Goal: Transaction & Acquisition: Book appointment/travel/reservation

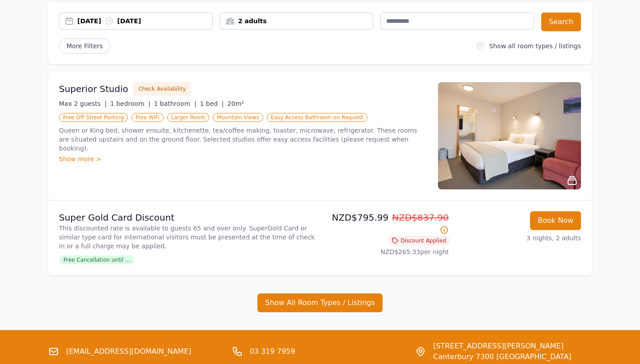
scroll to position [81, 0]
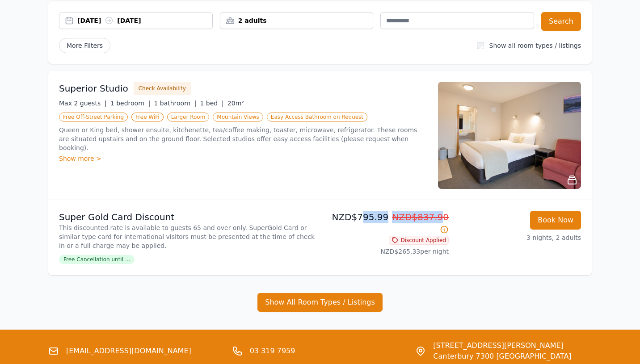
drag, startPoint x: 358, startPoint y: 221, endPoint x: 429, endPoint y: 218, distance: 71.1
click at [430, 218] on p "NZD$795.99 NZD$837.90" at bounding box center [385, 223] width 125 height 25
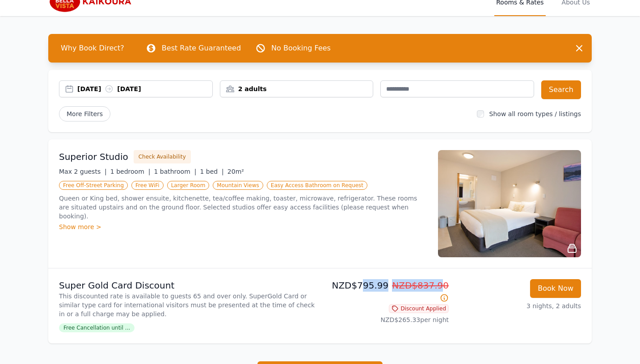
scroll to position [12, 0]
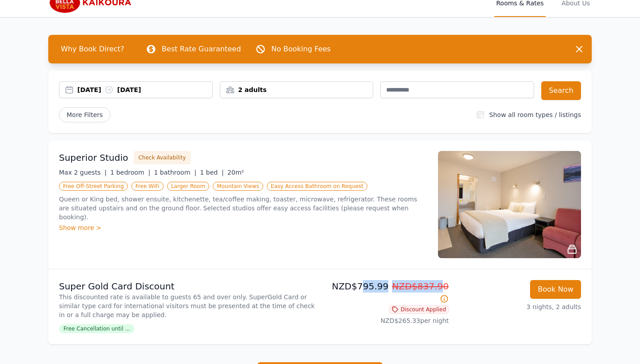
click at [144, 92] on div "[DATE] [DATE]" at bounding box center [144, 89] width 135 height 9
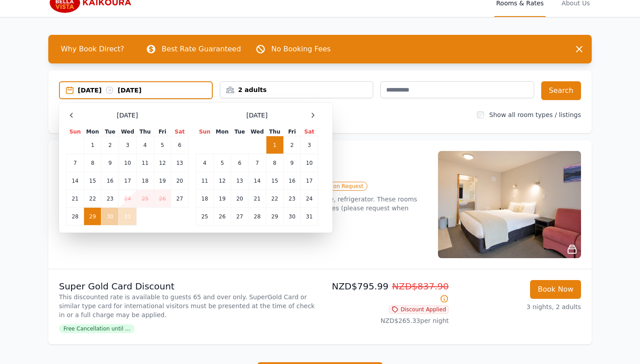
click at [108, 218] on td "30" at bounding box center [109, 217] width 17 height 18
click at [424, 226] on div "Superior Studio Check Availability Max 2 guests | 1 bedroom | 1 bathroom | 1 be…" at bounding box center [243, 204] width 368 height 107
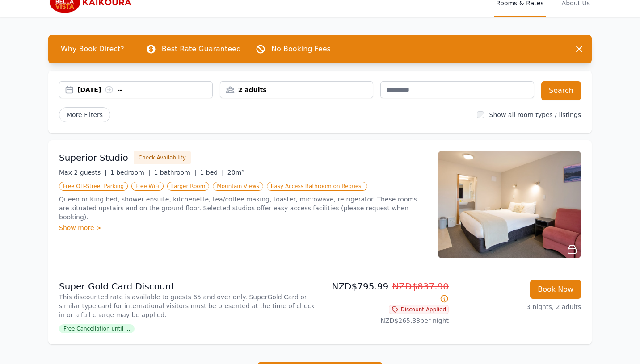
click at [92, 79] on div "[DATE] -- 2 adults Search More Filters Show all room types / listings" at bounding box center [319, 102] width 543 height 63
click at [92, 88] on div "[DATE] --" at bounding box center [144, 89] width 135 height 9
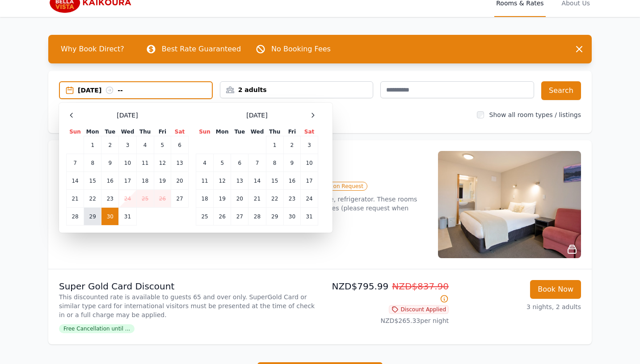
click at [98, 220] on td "29" at bounding box center [92, 217] width 17 height 18
click at [110, 216] on td "30" at bounding box center [109, 217] width 17 height 18
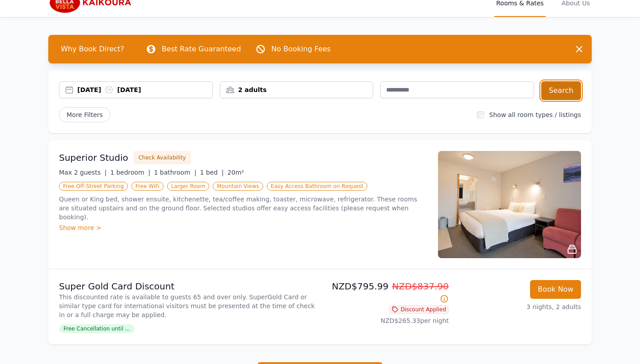
click at [547, 96] on button "Search" at bounding box center [561, 90] width 40 height 19
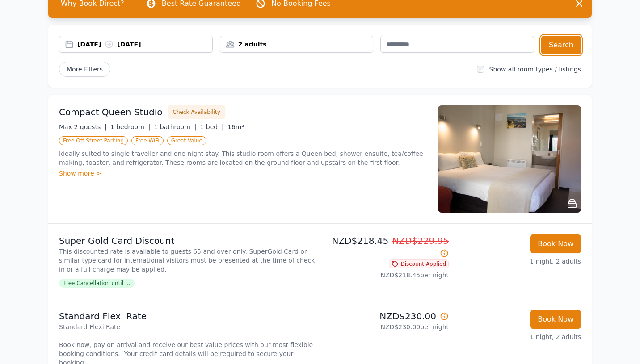
scroll to position [58, 0]
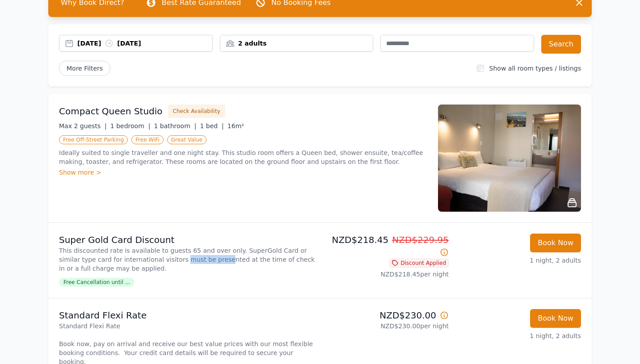
drag, startPoint x: 159, startPoint y: 255, endPoint x: 197, endPoint y: 255, distance: 37.5
click at [197, 255] on p "This discounted rate is available to guests 65 and over only. SuperGold Card or…" at bounding box center [187, 259] width 257 height 27
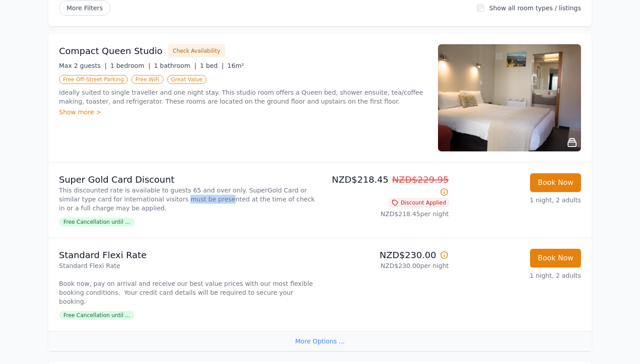
scroll to position [111, 0]
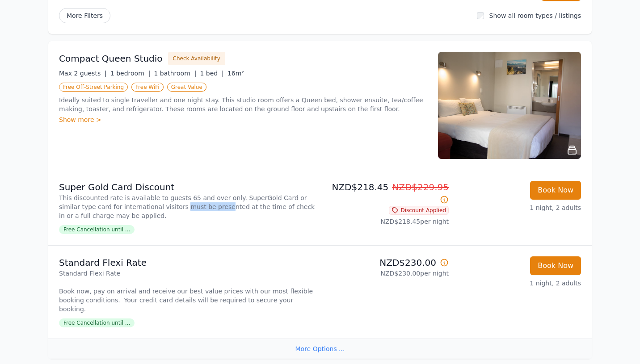
click at [487, 134] on img at bounding box center [509, 105] width 143 height 107
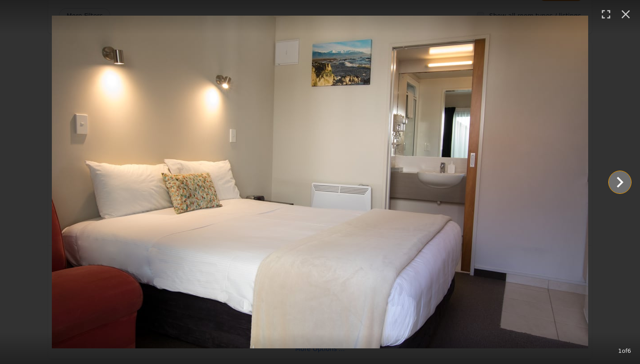
click at [617, 178] on icon "Show slide 2 of 6" at bounding box center [619, 182] width 21 height 21
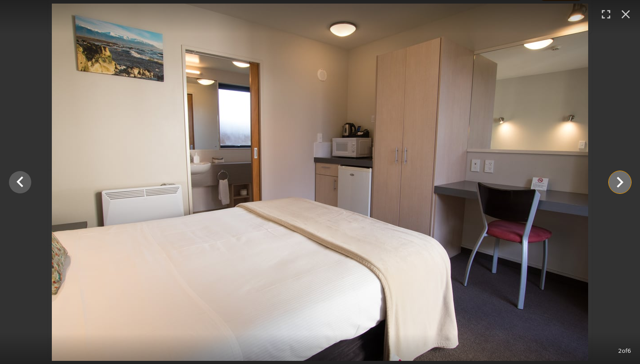
click at [617, 178] on icon "Show slide 3 of 6" at bounding box center [619, 182] width 21 height 21
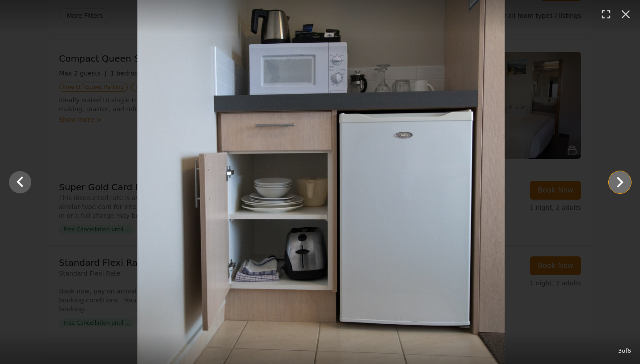
click at [617, 178] on icon "Show slide 4 of 6" at bounding box center [619, 182] width 21 height 21
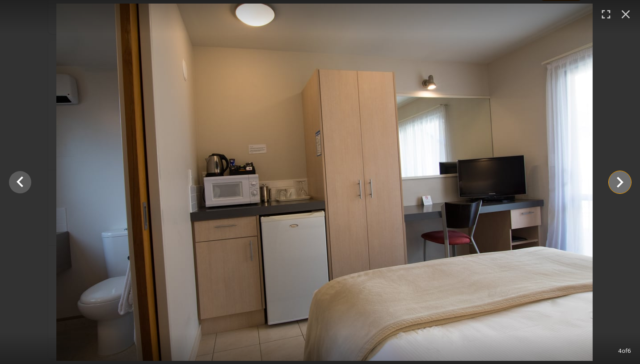
click at [617, 178] on icon "Show slide 5 of 6" at bounding box center [619, 182] width 21 height 21
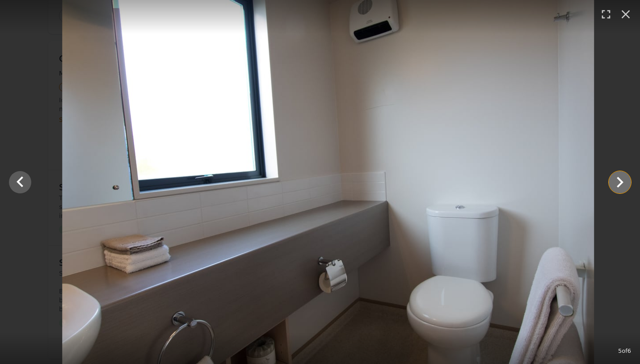
click at [617, 178] on icon "Show slide 6 of 6" at bounding box center [619, 182] width 21 height 21
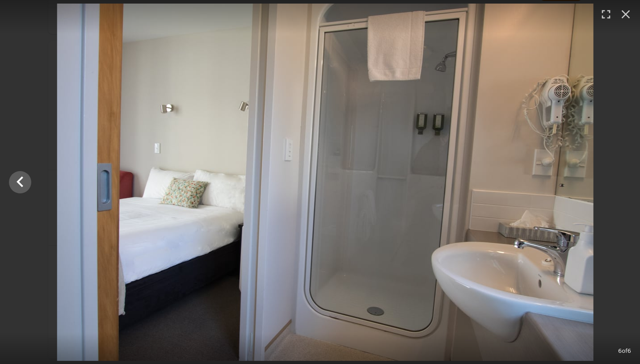
click at [617, 178] on div at bounding box center [325, 182] width 640 height 357
